Goal: Use online tool/utility: Use online tool/utility

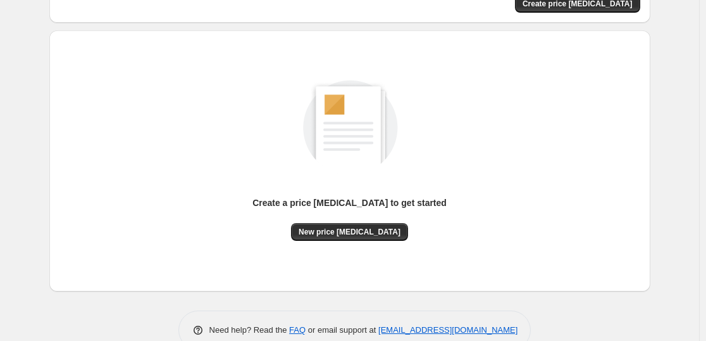
scroll to position [134, 0]
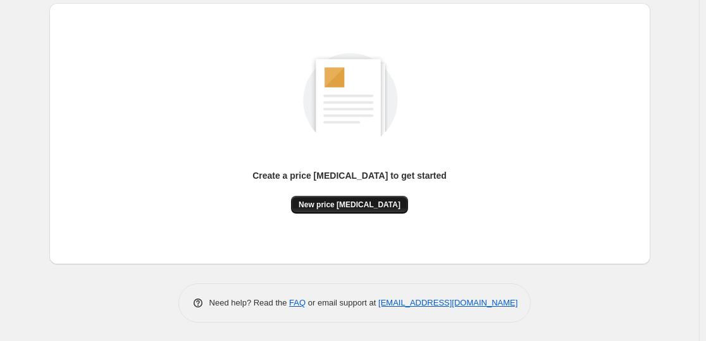
click at [372, 199] on span "New price [MEDICAL_DATA]" at bounding box center [350, 204] width 102 height 10
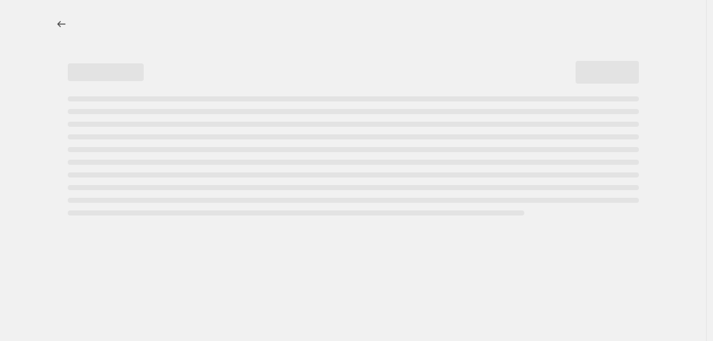
select select "percentage"
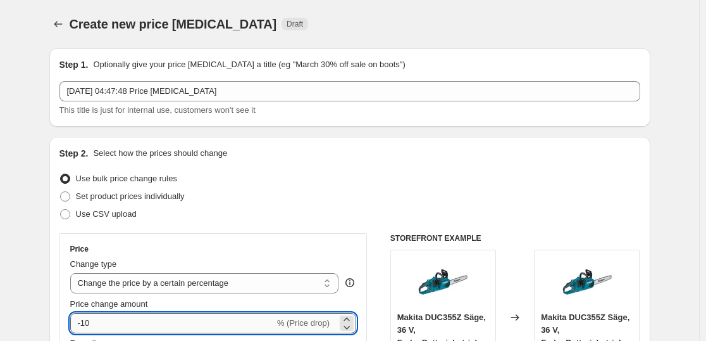
click at [168, 325] on input "-10" at bounding box center [172, 323] width 204 height 20
click at [168, 324] on input "-10" at bounding box center [172, 323] width 204 height 20
type input "-1"
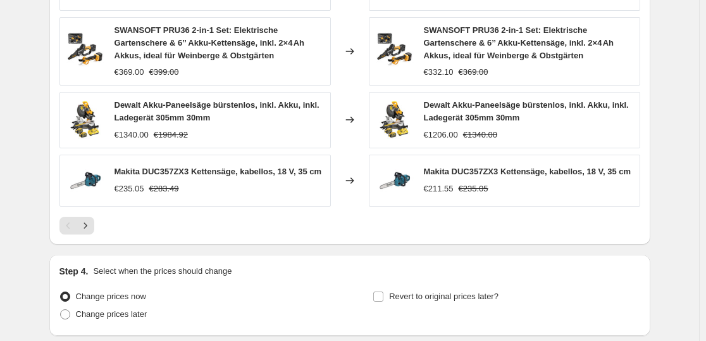
scroll to position [967, 0]
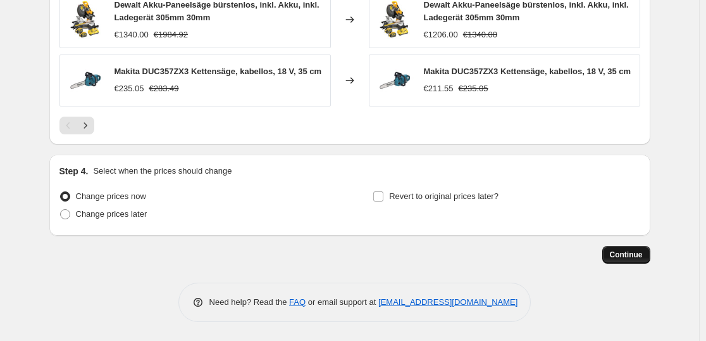
type input "-35"
click at [635, 256] on span "Continue" at bounding box center [626, 254] width 33 height 10
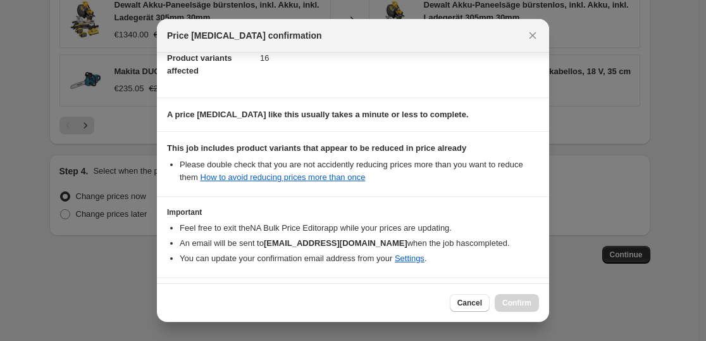
scroll to position [192, 0]
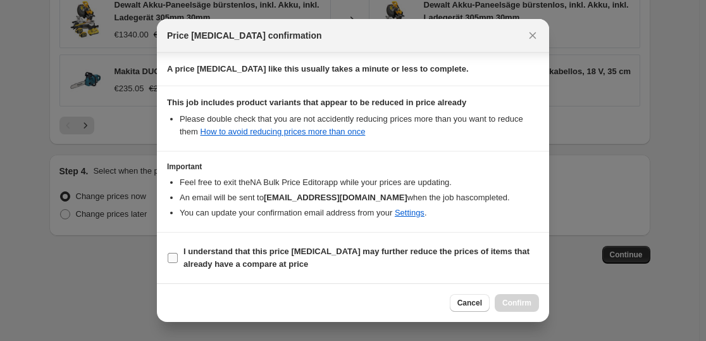
click at [278, 256] on b "I understand that this price [MEDICAL_DATA] may further reduce the prices of it…" at bounding box center [357, 257] width 346 height 22
click at [178, 256] on input "I understand that this price [MEDICAL_DATA] may further reduce the prices of it…" at bounding box center [173, 258] width 10 height 10
checkbox input "true"
click at [510, 300] on span "Confirm" at bounding box center [517, 302] width 29 height 10
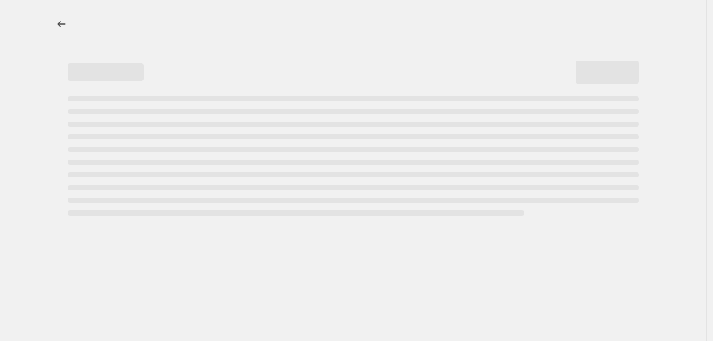
select select "percentage"
